Goal: Entertainment & Leisure: Consume media (video, audio)

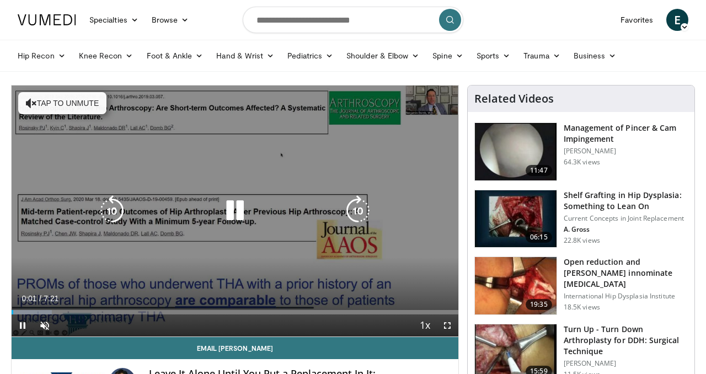
click at [60, 104] on button "Tap to unmute" at bounding box center [62, 103] width 88 height 22
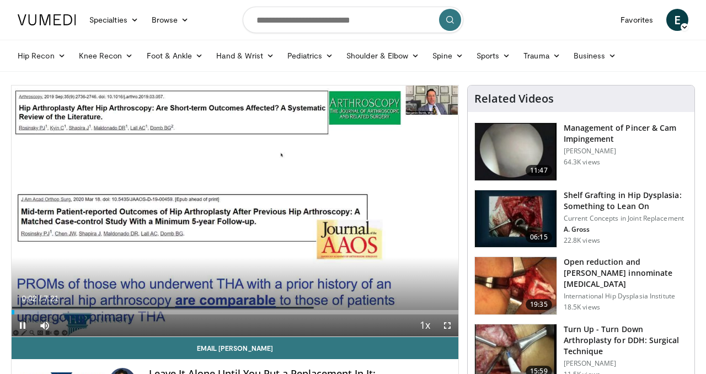
click at [72, 336] on button "+" at bounding box center [65, 342] width 13 height 12
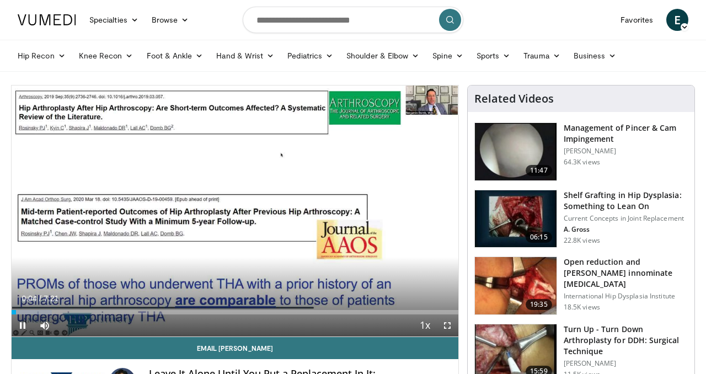
click at [72, 336] on button "+" at bounding box center [65, 342] width 13 height 12
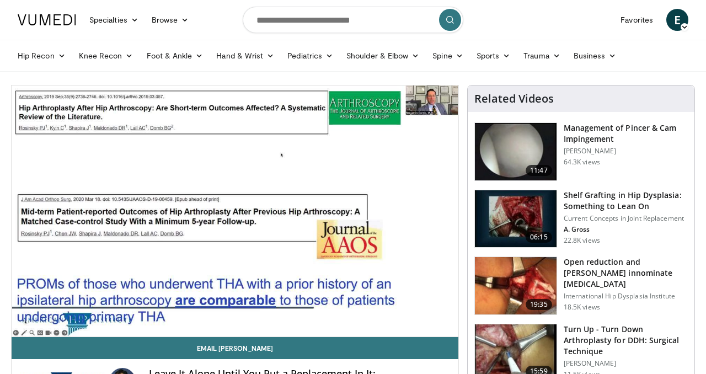
click at [72, 336] on button "+" at bounding box center [65, 342] width 13 height 12
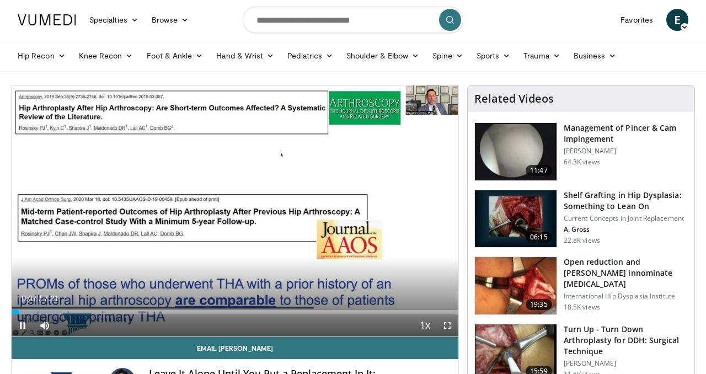
click at [72, 336] on button "+" at bounding box center [65, 342] width 13 height 12
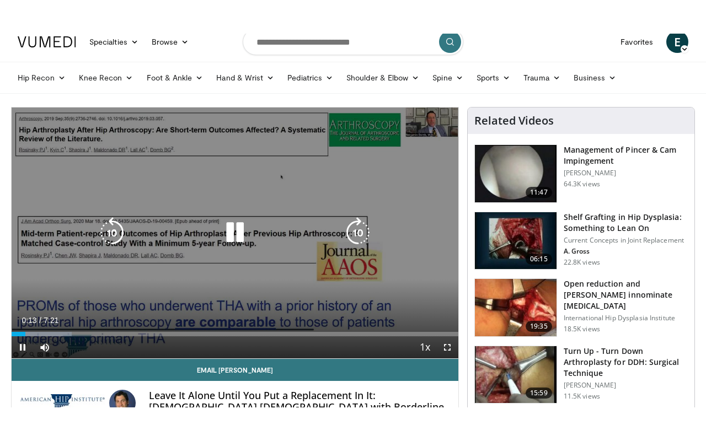
scroll to position [13, 0]
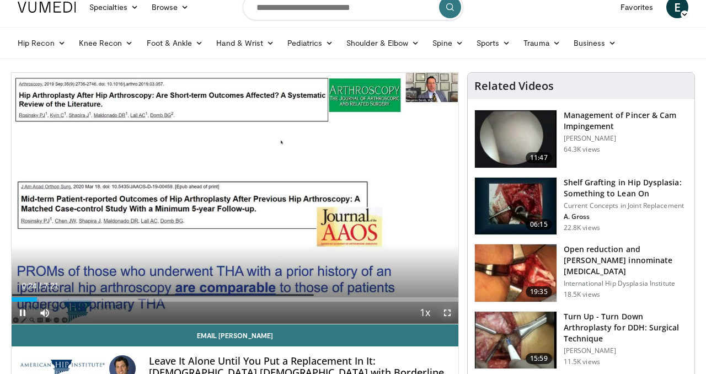
click at [449, 313] on span "Video Player" at bounding box center [447, 313] width 22 height 22
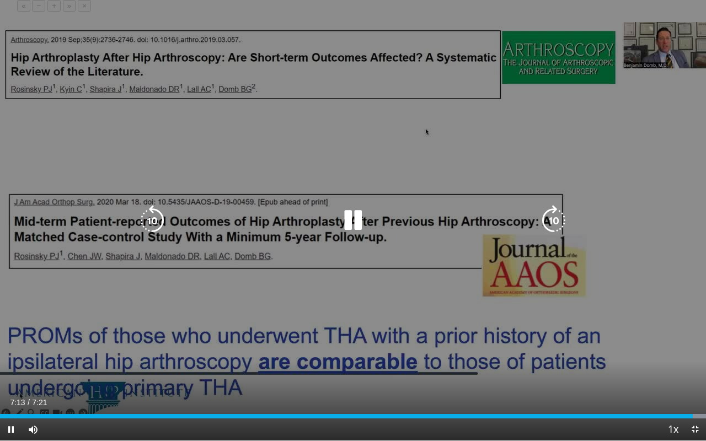
click at [550, 232] on icon "Video Player" at bounding box center [553, 220] width 31 height 31
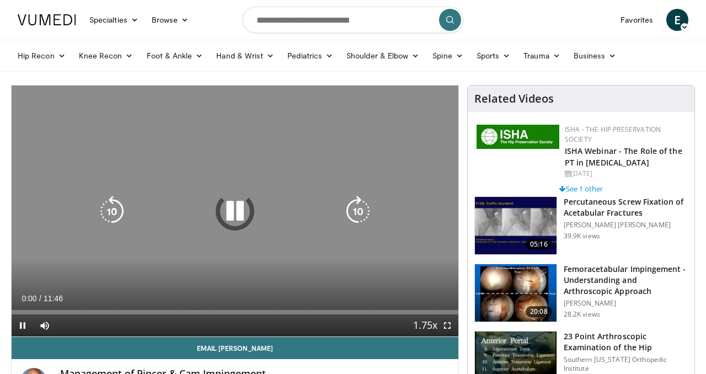
click at [240, 200] on icon "Video Player" at bounding box center [235, 211] width 31 height 31
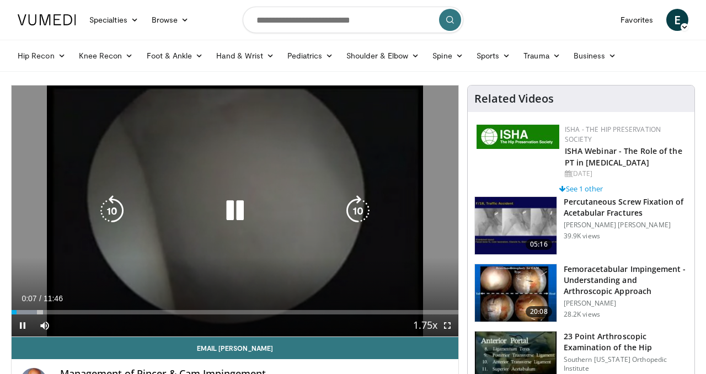
click at [265, 160] on div "10 seconds Tap to unmute" at bounding box center [235, 210] width 447 height 251
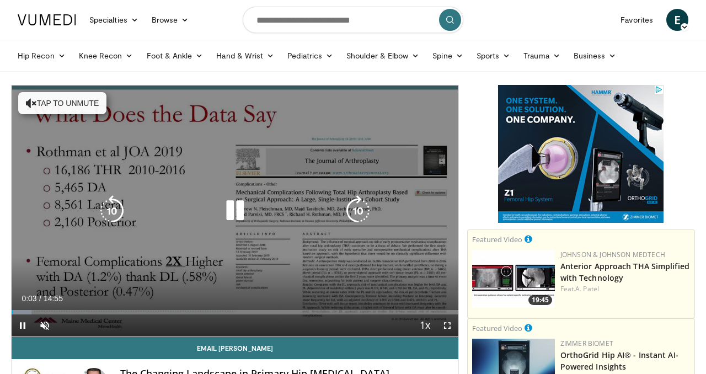
click at [53, 102] on button "Tap to unmute" at bounding box center [62, 103] width 88 height 22
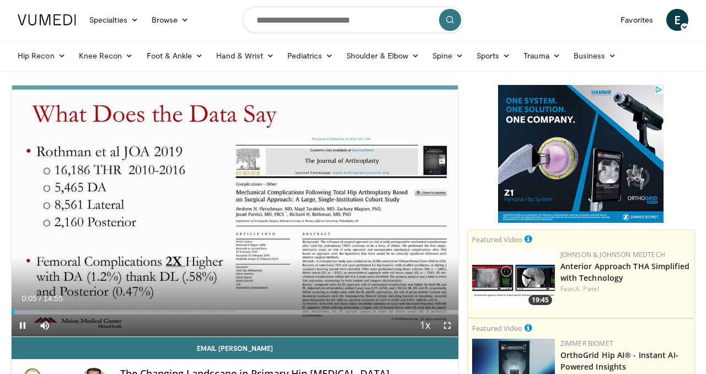
click at [72, 336] on button "+" at bounding box center [65, 342] width 13 height 12
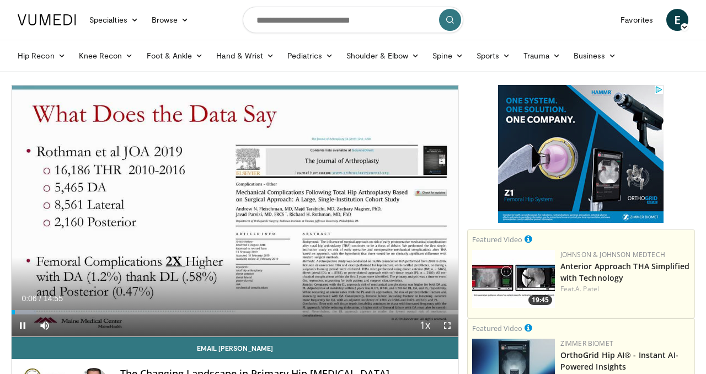
click at [72, 336] on button "+" at bounding box center [65, 342] width 13 height 12
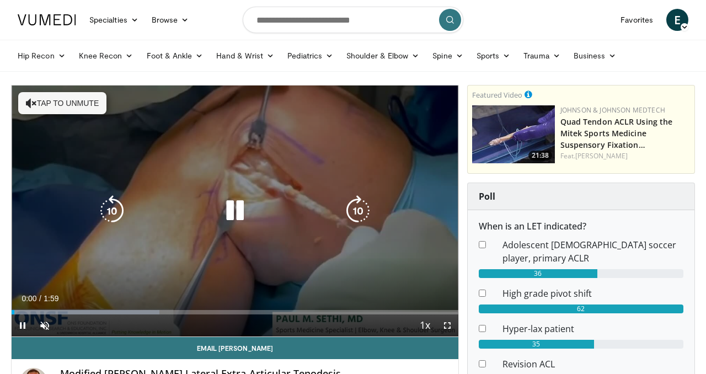
click at [66, 98] on button "Tap to unmute" at bounding box center [62, 103] width 88 height 22
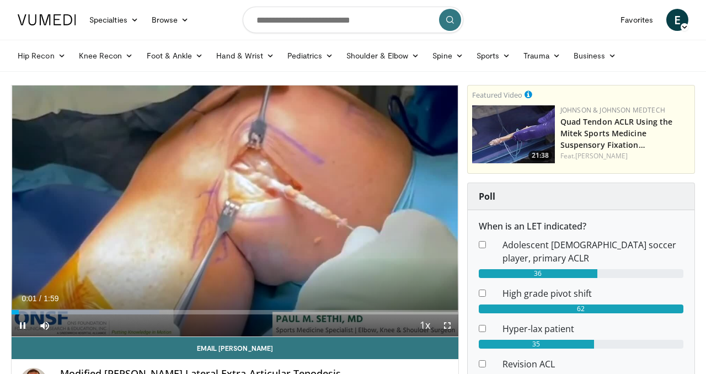
click at [72, 336] on button "+" at bounding box center [65, 342] width 13 height 12
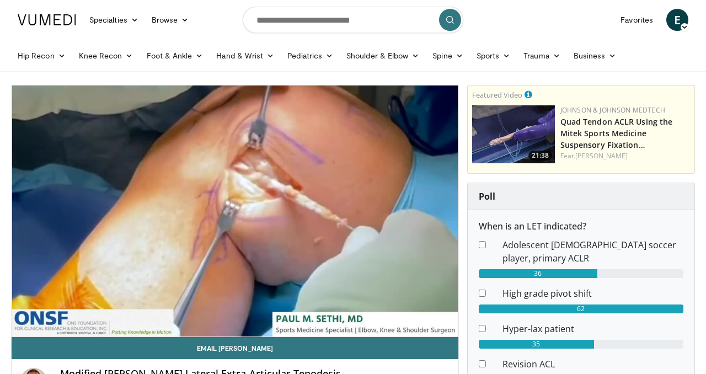
click at [72, 336] on button "+" at bounding box center [65, 342] width 13 height 12
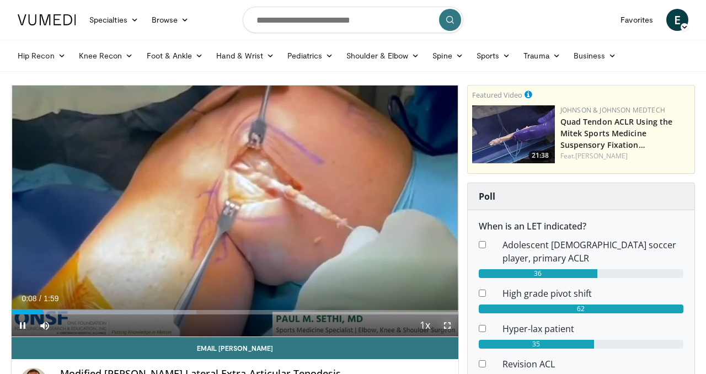
click at [449, 326] on span "Video Player" at bounding box center [447, 325] width 22 height 22
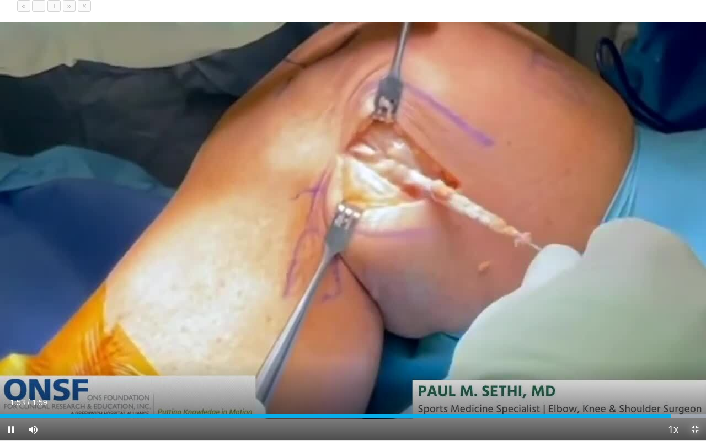
click at [693, 373] on span "Video Player" at bounding box center [695, 430] width 22 height 22
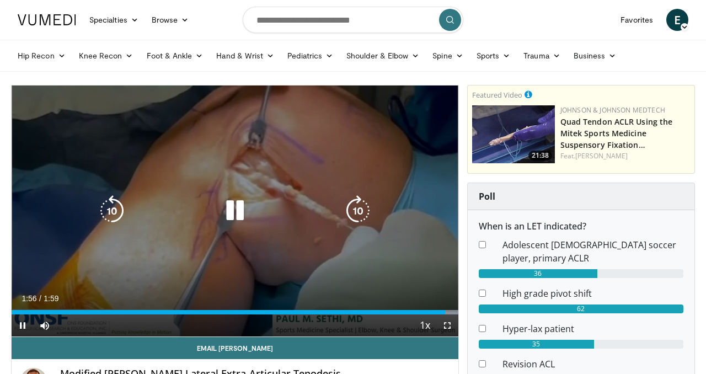
click at [233, 211] on icon "Video Player" at bounding box center [235, 210] width 31 height 31
